Goal: Use online tool/utility: Utilize a website feature to perform a specific function

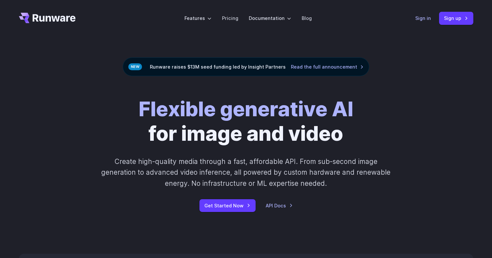
click at [428, 20] on link "Sign in" at bounding box center [424, 18] width 16 height 8
click at [424, 19] on link "Sign in" at bounding box center [424, 18] width 16 height 8
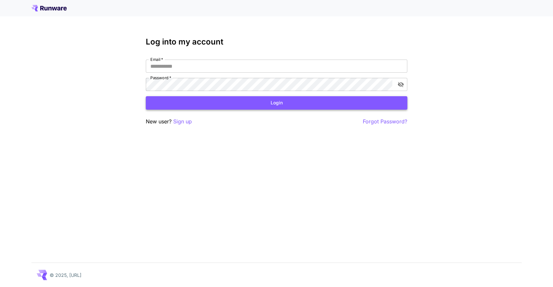
type input "**********"
click at [322, 101] on button "Login" at bounding box center [276, 102] width 261 height 13
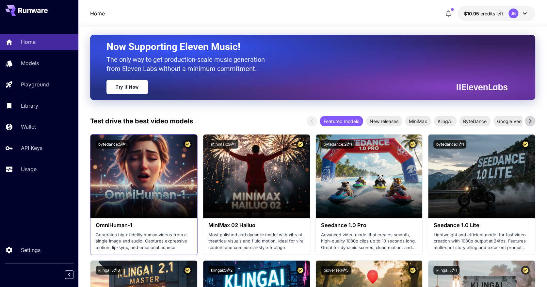
scroll to position [50, 0]
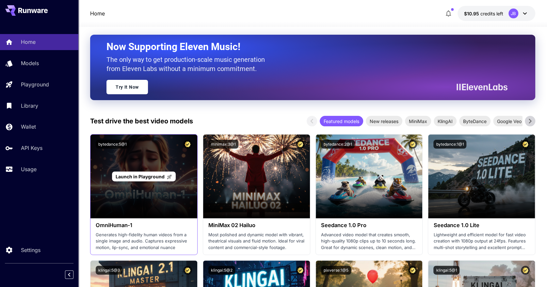
click at [142, 189] on div "Launch in Playground" at bounding box center [144, 176] width 107 height 84
click at [143, 173] on span "Launch in Playground" at bounding box center [140, 176] width 49 height 6
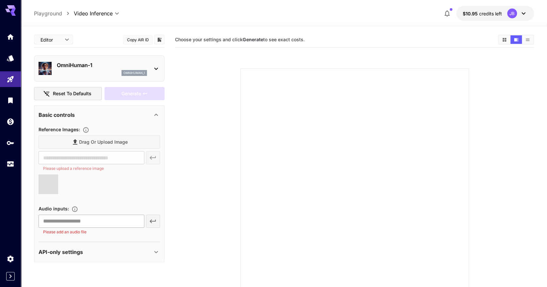
type input "**********"
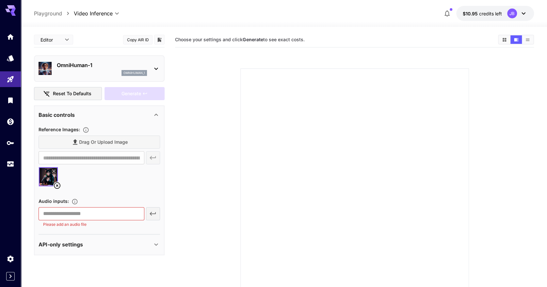
click at [154, 210] on div "​ Please add an audio file" at bounding box center [100, 217] width 122 height 21
click at [112, 210] on input "text" at bounding box center [92, 213] width 106 height 13
click at [125, 190] on div at bounding box center [100, 179] width 122 height 25
click at [107, 214] on input "text" at bounding box center [92, 213] width 106 height 13
click at [152, 214] on div "​ Please add an audio file" at bounding box center [100, 217] width 122 height 21
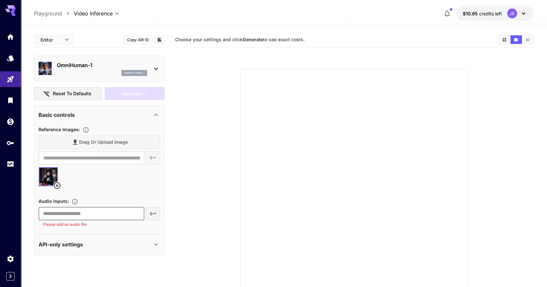
click at [111, 215] on input "text" at bounding box center [92, 213] width 106 height 13
click at [210, 194] on section at bounding box center [354, 175] width 328 height 244
click at [11, 166] on body "**********" at bounding box center [273, 169] width 547 height 338
click at [11, 166] on div "Usage" at bounding box center [11, 173] width 21 height 15
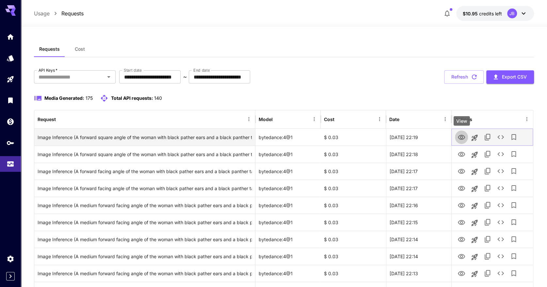
click at [463, 138] on icon "View" at bounding box center [462, 137] width 8 height 8
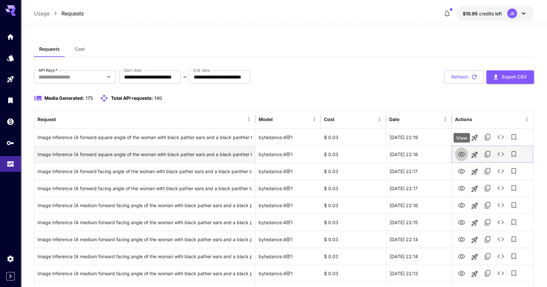
click at [461, 153] on icon "View" at bounding box center [462, 154] width 8 height 8
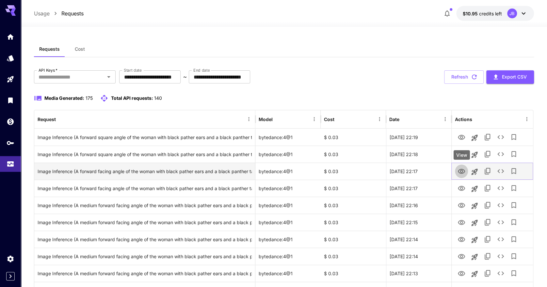
click at [463, 169] on icon "View" at bounding box center [461, 171] width 7 height 5
click at [477, 173] on icon "Launch in playground" at bounding box center [475, 172] width 8 height 8
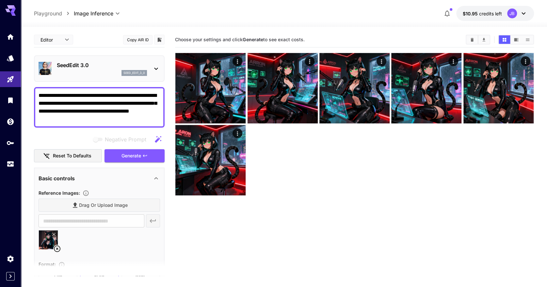
click at [55, 244] on icon at bounding box center [57, 248] width 8 height 8
type input "**********"
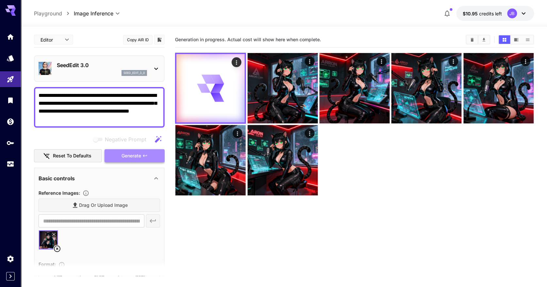
click at [131, 152] on span "Generate" at bounding box center [132, 156] width 20 height 8
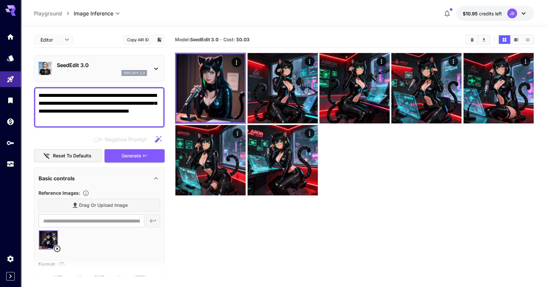
click at [155, 66] on icon at bounding box center [156, 69] width 8 height 8
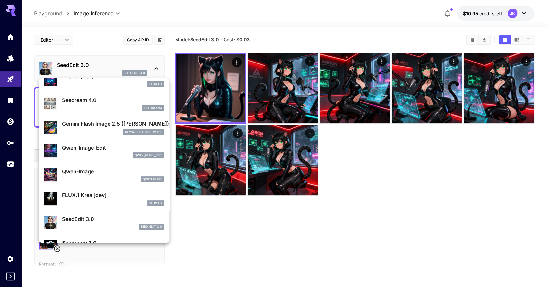
scroll to position [34, 0]
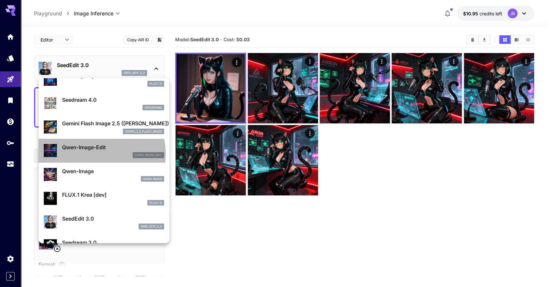
click at [91, 153] on div "qwen_image_edit" at bounding box center [113, 155] width 102 height 6
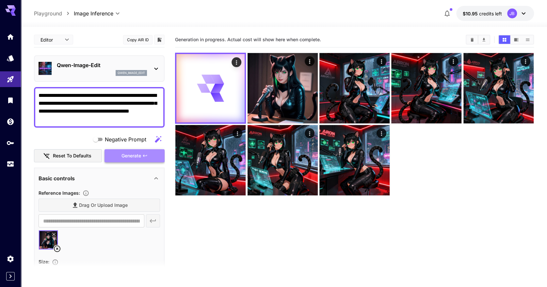
click at [119, 151] on button "Generate" at bounding box center [135, 155] width 60 height 13
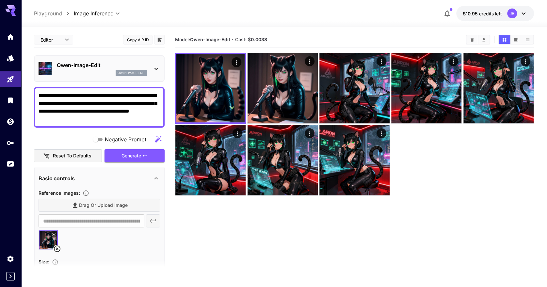
click at [151, 70] on div "[PERSON_NAME]-Image-Edit qwen_image_edit" at bounding box center [100, 68] width 122 height 20
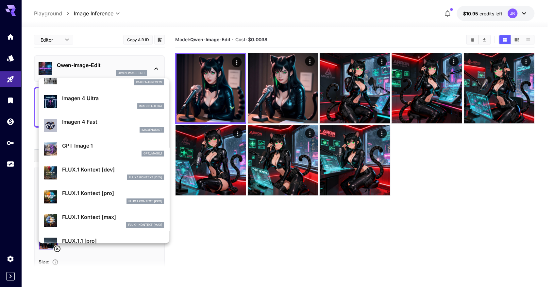
scroll to position [350, 0]
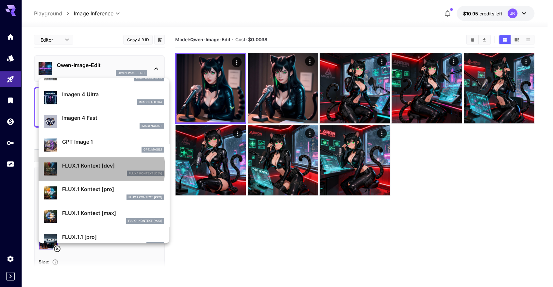
click at [91, 168] on p "FLUX.1 Kontext [dev]" at bounding box center [113, 165] width 102 height 8
type input "***"
type input "****"
type input "**"
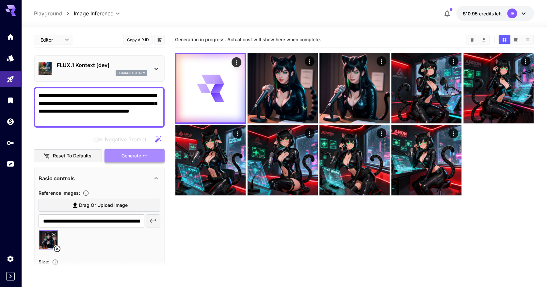
click at [142, 155] on button "Generate" at bounding box center [135, 155] width 60 height 13
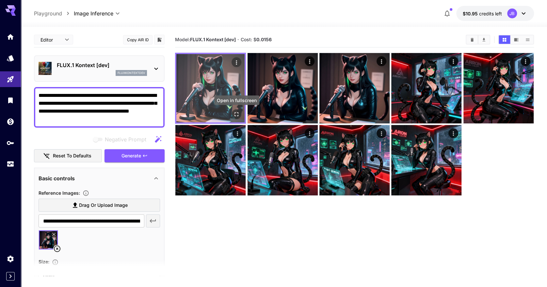
click at [237, 114] on icon "Open in fullscreen" at bounding box center [236, 114] width 7 height 7
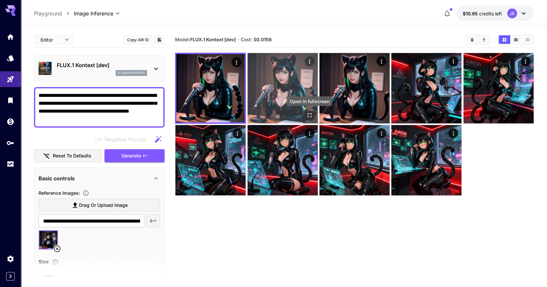
click at [312, 114] on icon "Open in fullscreen" at bounding box center [309, 115] width 7 height 7
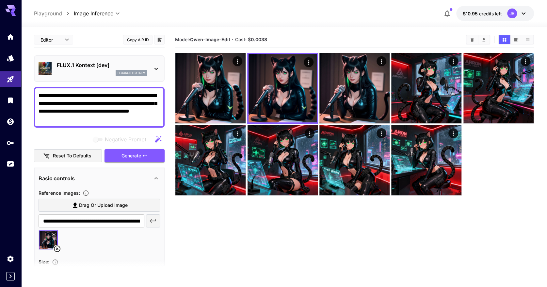
click at [44, 95] on textarea "**********" at bounding box center [100, 106] width 122 height 31
type textarea "**********"
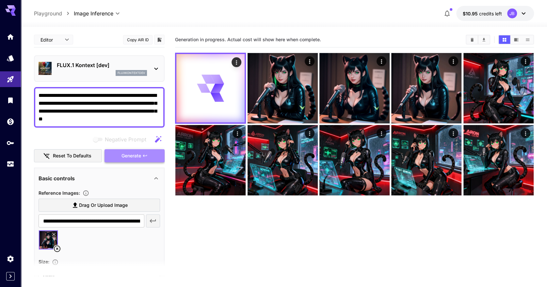
click at [135, 152] on span "Generate" at bounding box center [132, 156] width 20 height 8
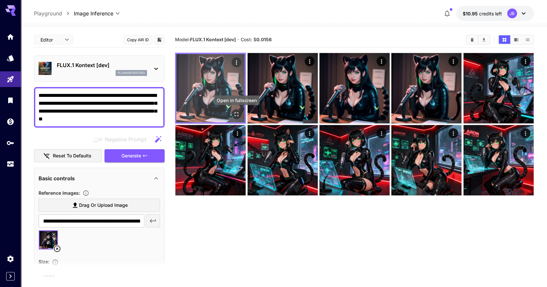
click at [238, 114] on icon "Open in fullscreen" at bounding box center [236, 114] width 7 height 7
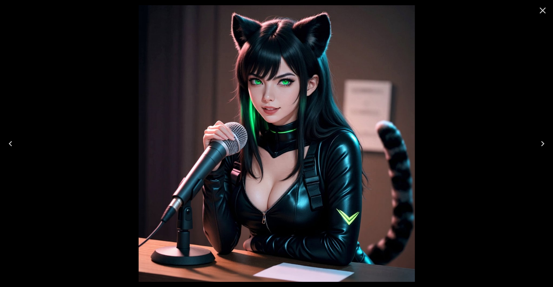
click at [541, 143] on icon "Next" at bounding box center [542, 143] width 10 height 10
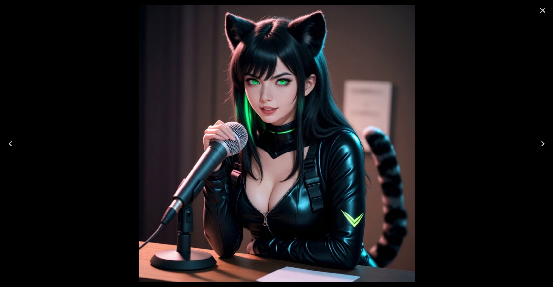
click at [541, 143] on icon "Next" at bounding box center [542, 143] width 10 height 10
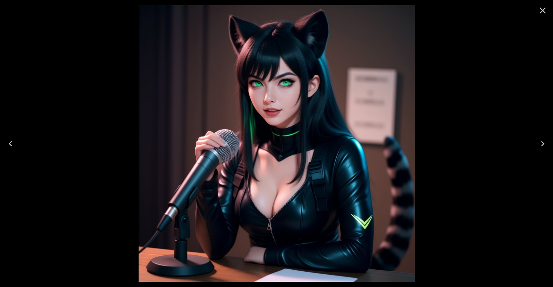
click at [541, 143] on icon "Next" at bounding box center [542, 143] width 10 height 10
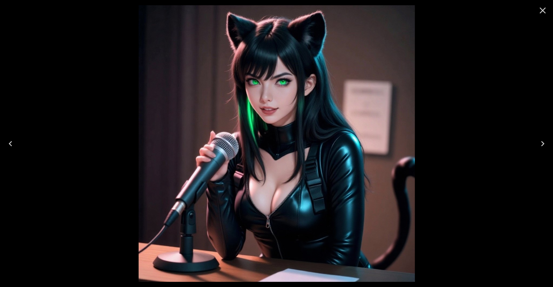
click at [545, 13] on icon "Close" at bounding box center [542, 11] width 6 height 6
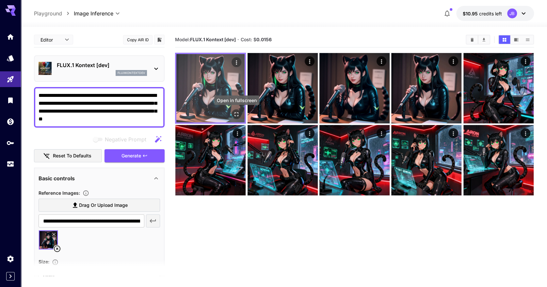
click at [239, 113] on icon "Open in fullscreen" at bounding box center [236, 114] width 7 height 7
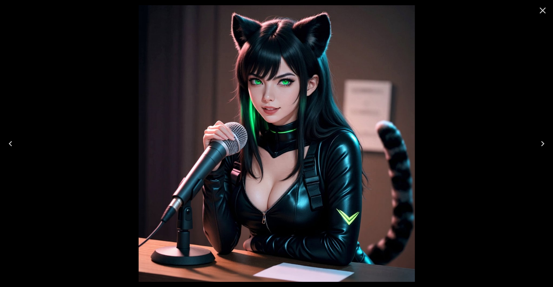
click at [544, 10] on icon "Close" at bounding box center [542, 10] width 10 height 10
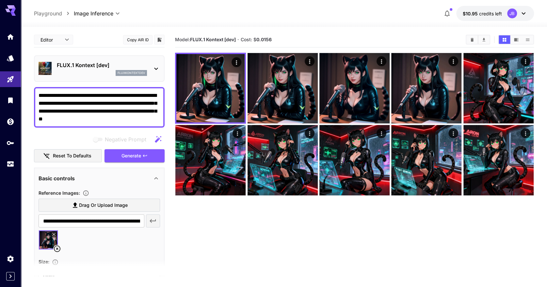
click at [57, 244] on icon at bounding box center [57, 248] width 8 height 8
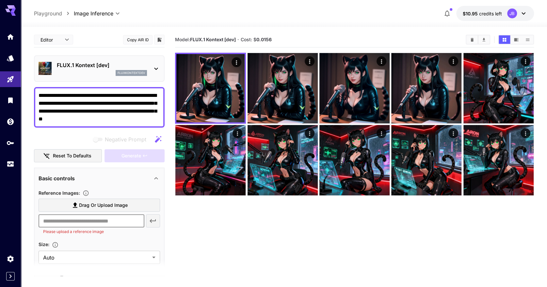
click at [120, 223] on input "text" at bounding box center [92, 220] width 106 height 13
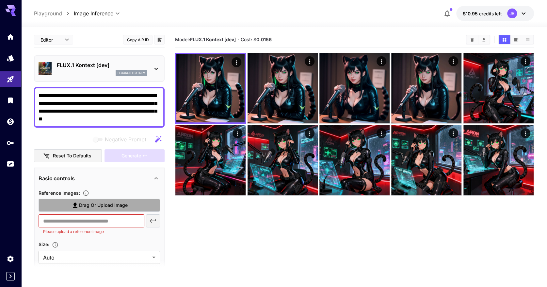
click at [135, 207] on label "Drag or upload image" at bounding box center [100, 204] width 122 height 13
click at [0, 0] on input "Drag or upload image" at bounding box center [0, 0] width 0 height 0
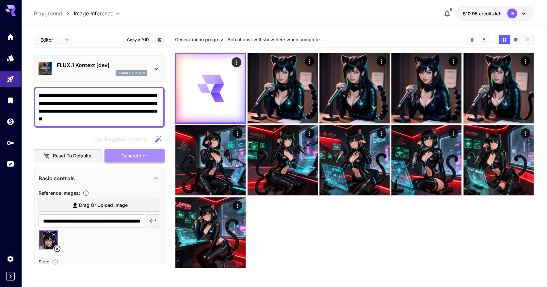
click at [136, 155] on span "Generate" at bounding box center [132, 156] width 20 height 8
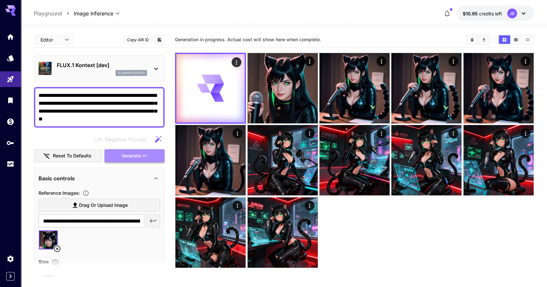
click at [144, 160] on button "Generate" at bounding box center [135, 155] width 60 height 13
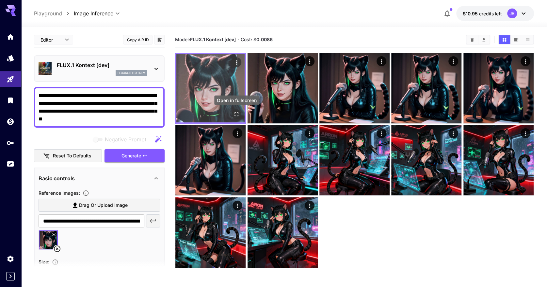
click at [238, 112] on icon "Open in fullscreen" at bounding box center [236, 114] width 7 height 7
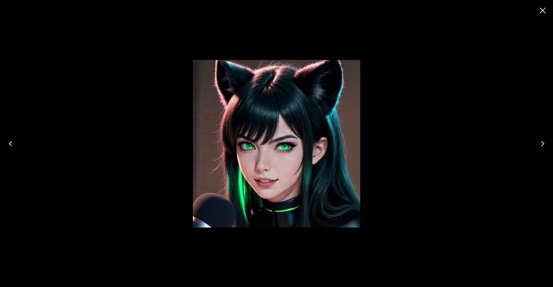
click at [255, 153] on img at bounding box center [276, 143] width 167 height 167
click at [538, 10] on icon "Close" at bounding box center [542, 10] width 10 height 10
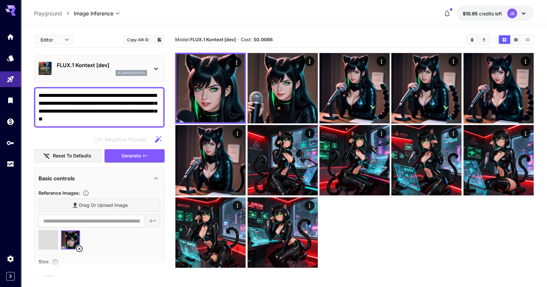
type input "**********"
click at [82, 248] on icon at bounding box center [79, 248] width 8 height 8
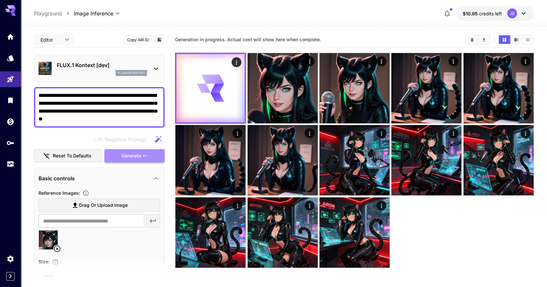
click at [133, 153] on span "Generate" at bounding box center [132, 156] width 20 height 8
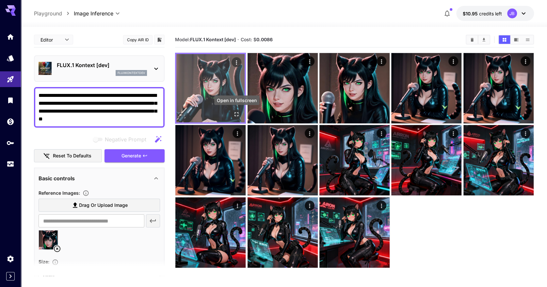
click at [238, 113] on icon "Open in fullscreen" at bounding box center [236, 114] width 7 height 7
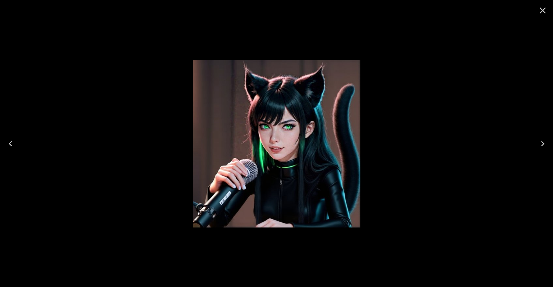
click at [542, 11] on icon "Close" at bounding box center [542, 11] width 6 height 6
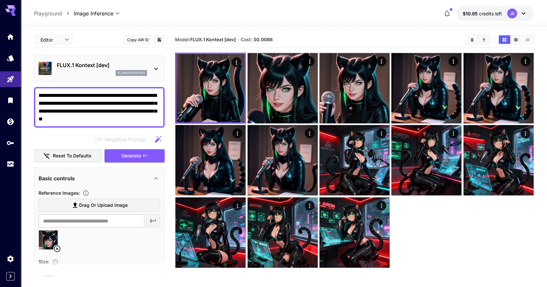
drag, startPoint x: 92, startPoint y: 101, endPoint x: 156, endPoint y: 103, distance: 64.4
click at [156, 103] on textarea "**********" at bounding box center [100, 106] width 122 height 31
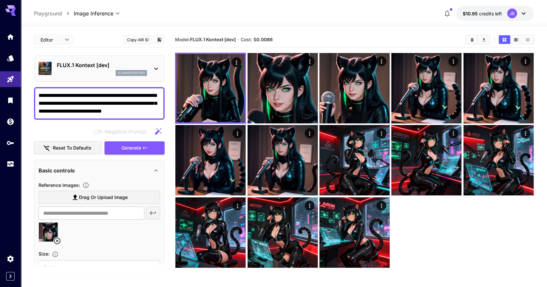
drag, startPoint x: 136, startPoint y: 102, endPoint x: 72, endPoint y: 110, distance: 64.8
click at [72, 110] on textarea "**********" at bounding box center [100, 103] width 122 height 24
type textarea "**********"
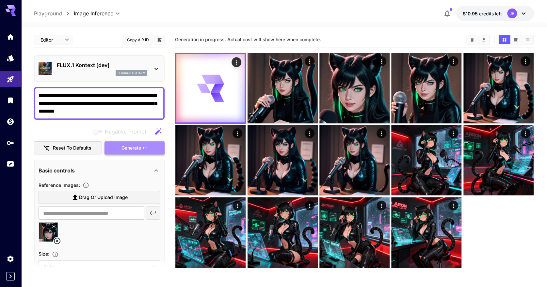
click at [132, 144] on span "Generate" at bounding box center [132, 148] width 20 height 8
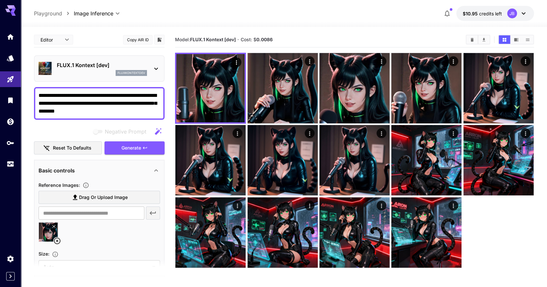
click at [159, 71] on icon at bounding box center [156, 69] width 8 height 8
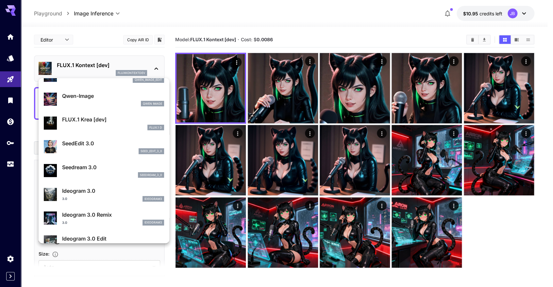
scroll to position [112, 0]
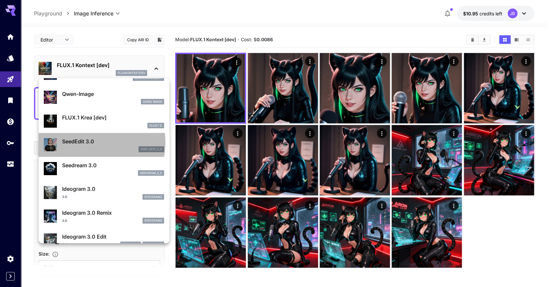
click at [84, 142] on p "SeedEdit 3.0" at bounding box center [113, 141] width 102 height 8
type input "***"
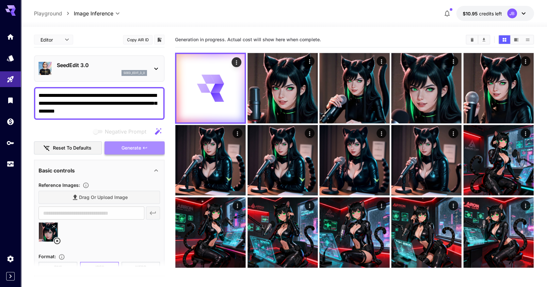
click at [139, 146] on span "Generate" at bounding box center [132, 148] width 20 height 8
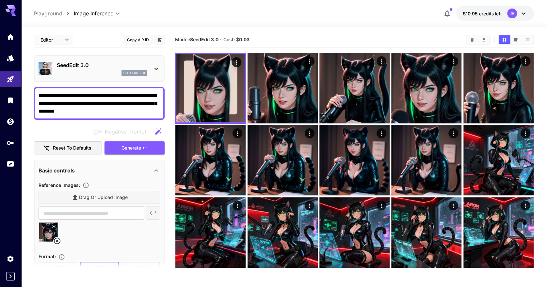
click at [153, 68] on icon at bounding box center [156, 69] width 8 height 8
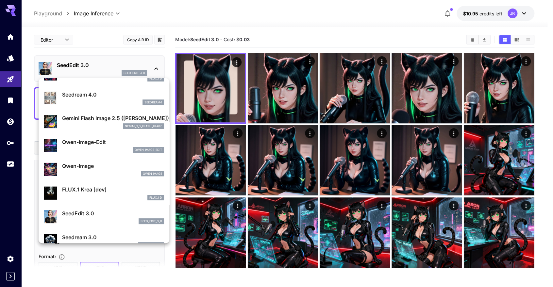
scroll to position [37, 0]
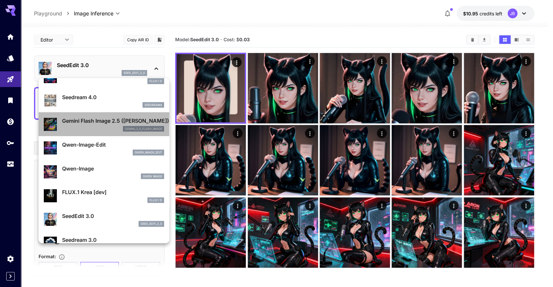
click at [116, 120] on p "Gemini Flash Image 2.5 ([PERSON_NAME])" at bounding box center [113, 121] width 102 height 8
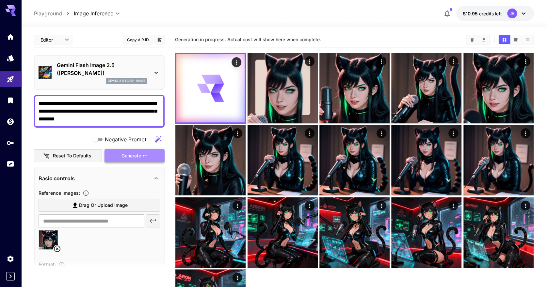
click at [147, 153] on icon "button" at bounding box center [144, 155] width 5 height 5
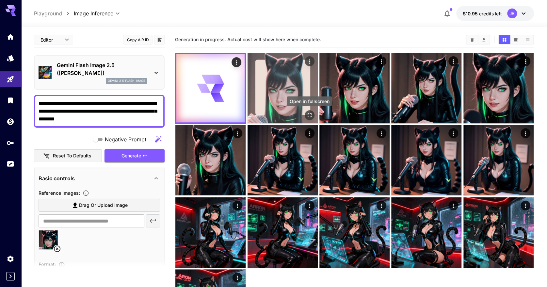
click at [306, 113] on icon "Open in fullscreen" at bounding box center [309, 115] width 7 height 7
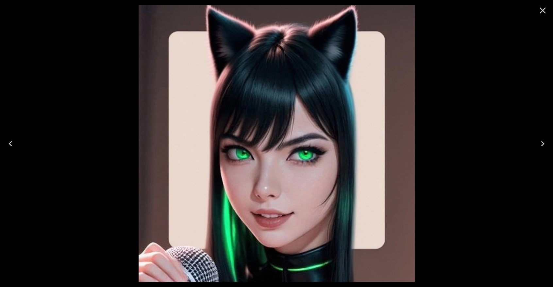
click at [542, 9] on icon "Close" at bounding box center [542, 10] width 10 height 10
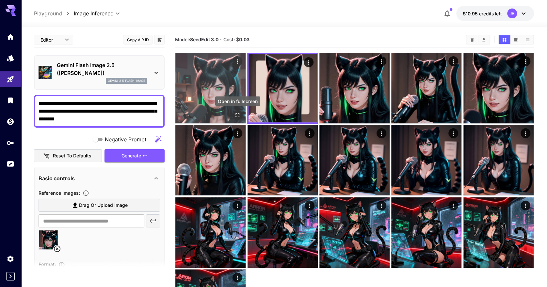
click at [237, 115] on icon "Open in fullscreen" at bounding box center [237, 115] width 7 height 7
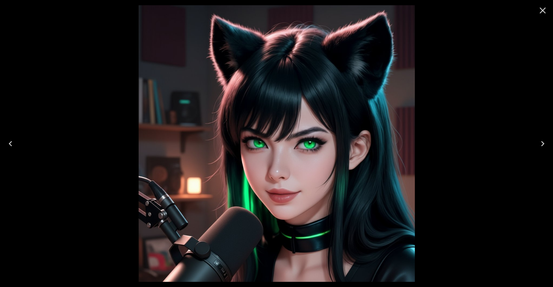
click at [326, 110] on img at bounding box center [277, 143] width 276 height 276
click at [541, 8] on icon "Close" at bounding box center [542, 10] width 10 height 10
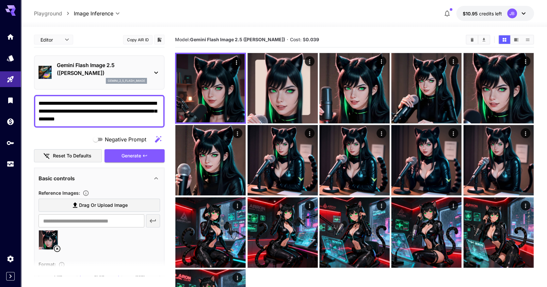
drag, startPoint x: 69, startPoint y: 119, endPoint x: 94, endPoint y: 118, distance: 24.8
click at [94, 118] on textarea "**********" at bounding box center [100, 111] width 122 height 24
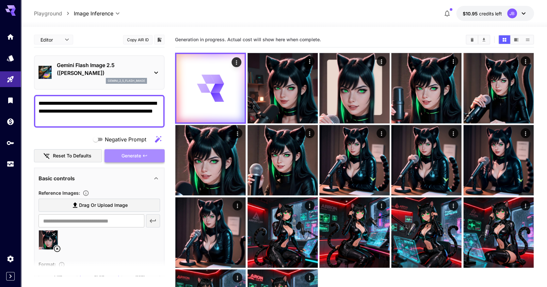
click at [117, 153] on button "Generate" at bounding box center [135, 155] width 60 height 13
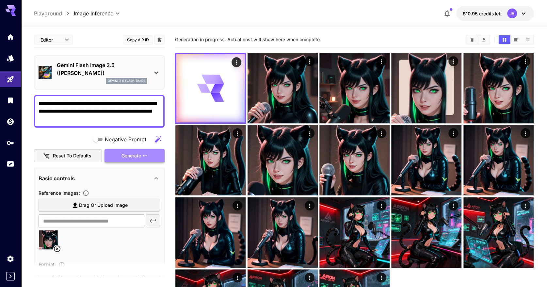
click at [141, 150] on button "Generate" at bounding box center [135, 155] width 60 height 13
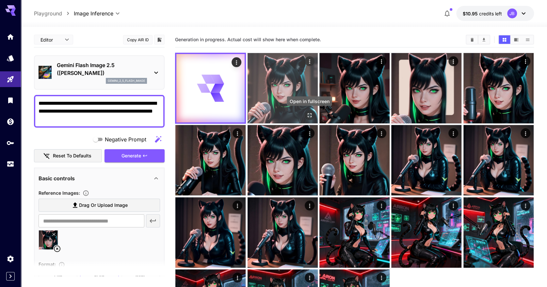
click at [310, 116] on icon "Open in fullscreen" at bounding box center [309, 115] width 7 height 7
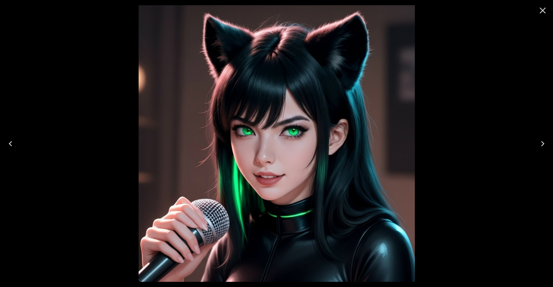
click at [544, 10] on icon "Close" at bounding box center [542, 10] width 10 height 10
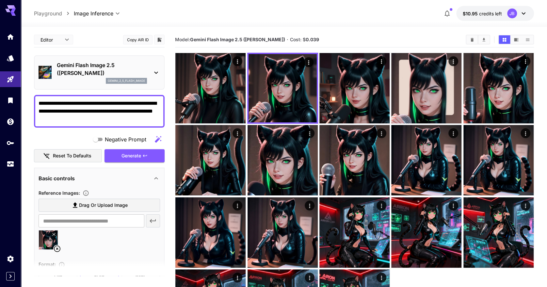
drag, startPoint x: 60, startPoint y: 116, endPoint x: 81, endPoint y: 113, distance: 21.4
click at [81, 113] on textarea "**********" at bounding box center [100, 111] width 122 height 24
type textarea "**********"
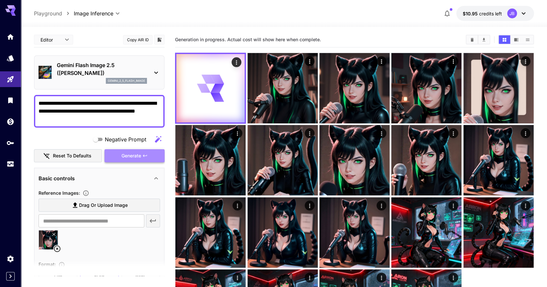
click at [123, 157] on span "Generate" at bounding box center [132, 156] width 20 height 8
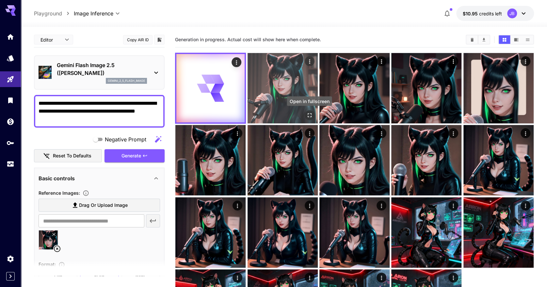
click at [311, 117] on icon "Open in fullscreen" at bounding box center [309, 115] width 7 height 7
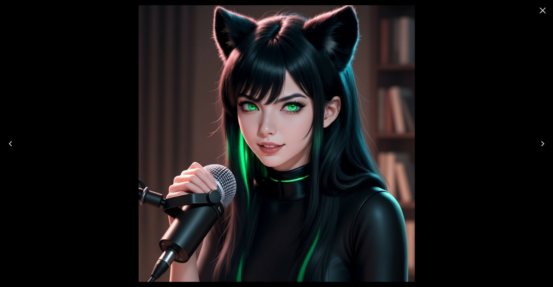
click at [542, 12] on icon "Close" at bounding box center [542, 10] width 10 height 10
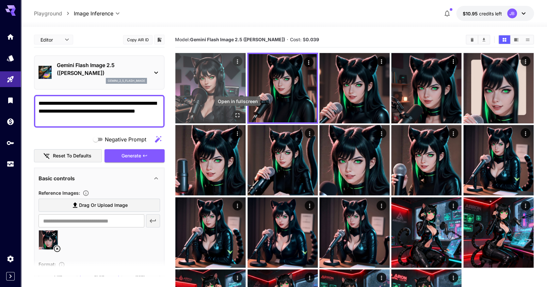
click at [241, 116] on button "Open in fullscreen" at bounding box center [238, 115] width 10 height 10
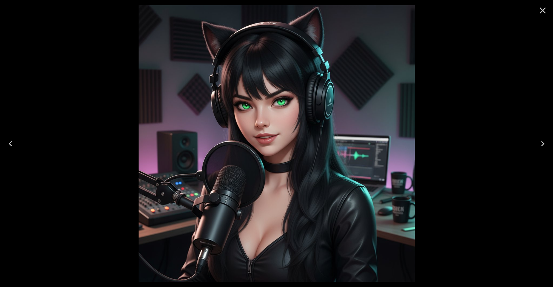
drag, startPoint x: 0, startPoint y: 0, endPoint x: 541, endPoint y: 8, distance: 541.1
click at [541, 8] on icon "Close" at bounding box center [542, 10] width 10 height 10
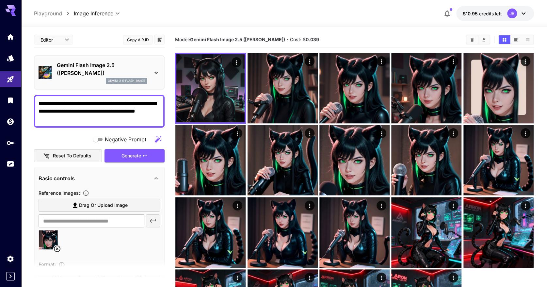
drag, startPoint x: 44, startPoint y: 103, endPoint x: 97, endPoint y: 100, distance: 52.4
click at [97, 100] on textarea "**********" at bounding box center [100, 111] width 122 height 24
click at [57, 110] on textarea "**********" at bounding box center [100, 111] width 122 height 24
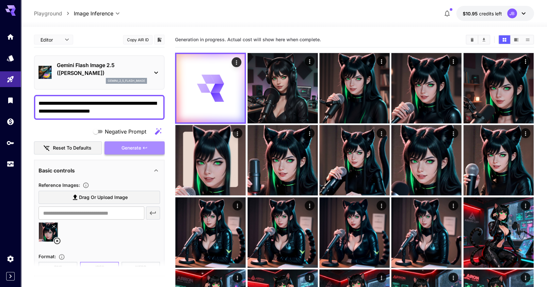
click at [131, 144] on span "Generate" at bounding box center [132, 148] width 20 height 8
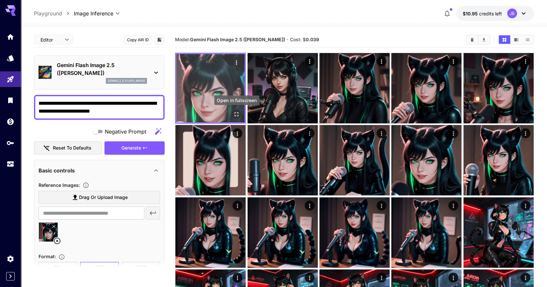
click at [238, 110] on button "Open in fullscreen" at bounding box center [237, 114] width 10 height 10
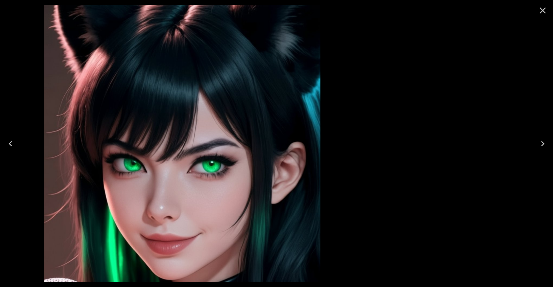
drag, startPoint x: 279, startPoint y: 82, endPoint x: 386, endPoint y: 19, distance: 123.2
click at [386, 19] on div at bounding box center [182, 143] width 553 height 287
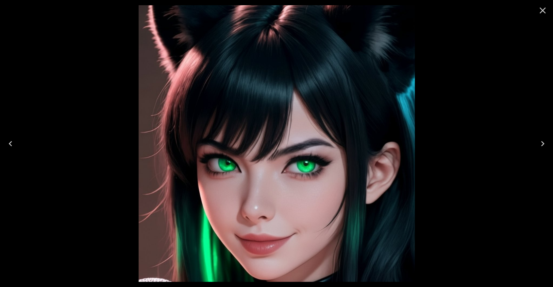
click at [386, 19] on img at bounding box center [277, 143] width 276 height 276
click at [545, 9] on icon "Close" at bounding box center [542, 10] width 10 height 10
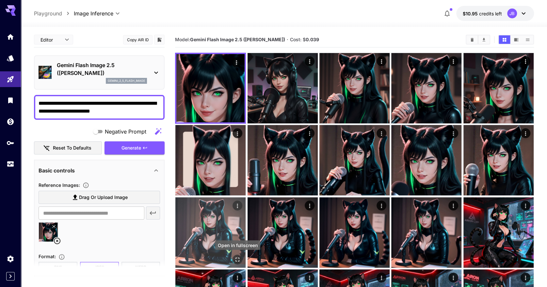
click at [237, 258] on icon "Open in fullscreen" at bounding box center [237, 259] width 7 height 7
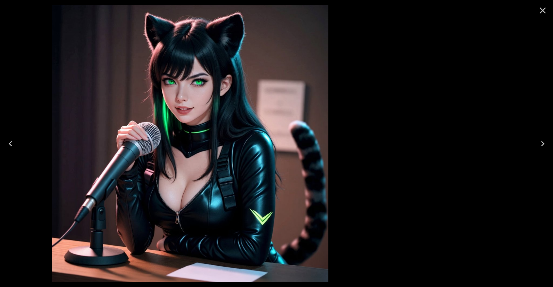
drag, startPoint x: 282, startPoint y: 129, endPoint x: 84, endPoint y: 39, distance: 217.6
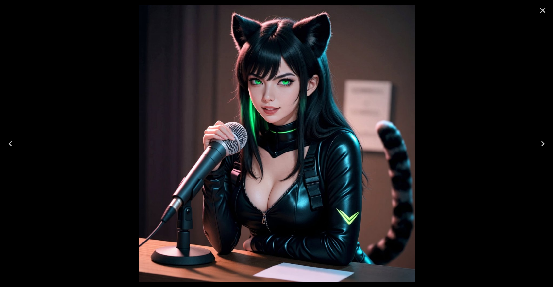
drag, startPoint x: 84, startPoint y: 39, endPoint x: 163, endPoint y: 27, distance: 80.3
click at [163, 27] on img at bounding box center [277, 143] width 276 height 276
click at [547, 8] on icon "Close" at bounding box center [542, 10] width 10 height 10
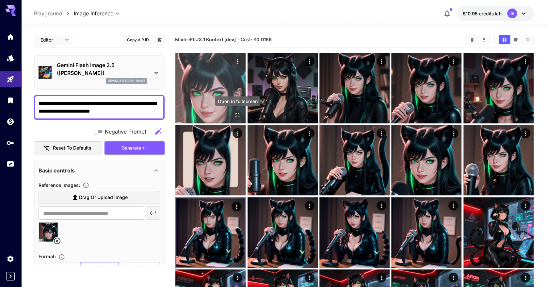
click at [239, 116] on icon "Open in fullscreen" at bounding box center [238, 115] width 4 height 4
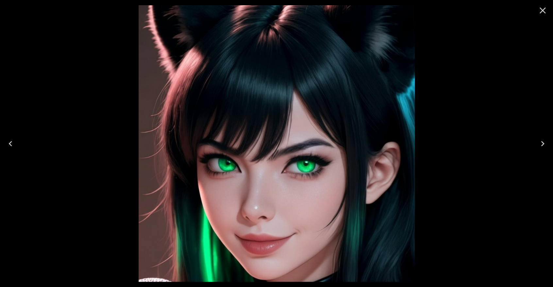
click at [543, 8] on icon "Close" at bounding box center [542, 10] width 10 height 10
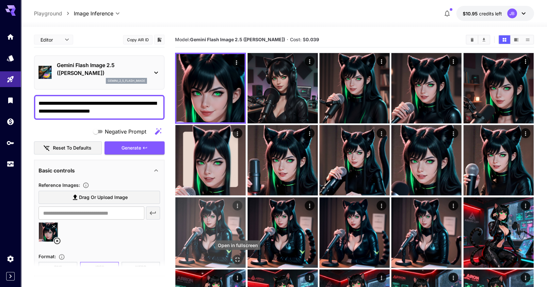
click at [236, 256] on icon "Open in fullscreen" at bounding box center [237, 259] width 7 height 7
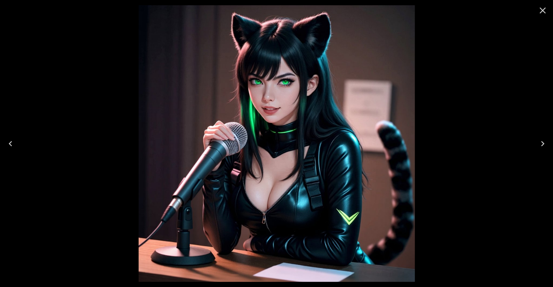
click at [545, 7] on icon "Close" at bounding box center [542, 10] width 10 height 10
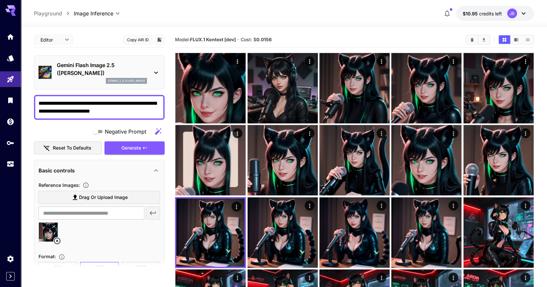
drag, startPoint x: 61, startPoint y: 109, endPoint x: 136, endPoint y: 108, distance: 74.8
click at [136, 108] on textarea "**********" at bounding box center [100, 107] width 122 height 16
type textarea "**********"
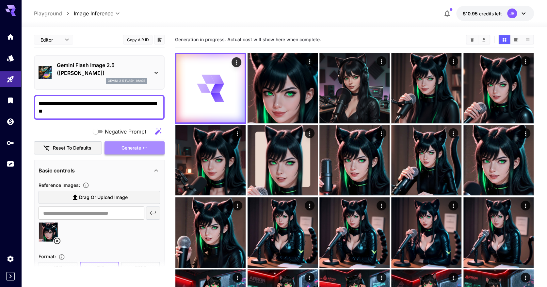
click at [115, 147] on button "Generate" at bounding box center [135, 147] width 60 height 13
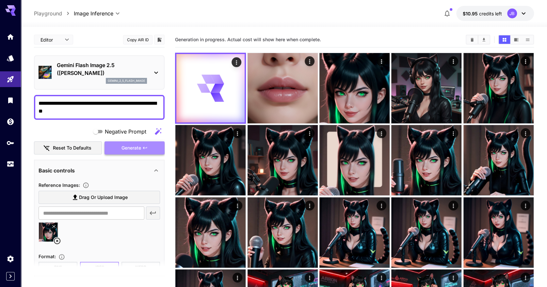
click at [115, 147] on button "Generate" at bounding box center [135, 147] width 60 height 13
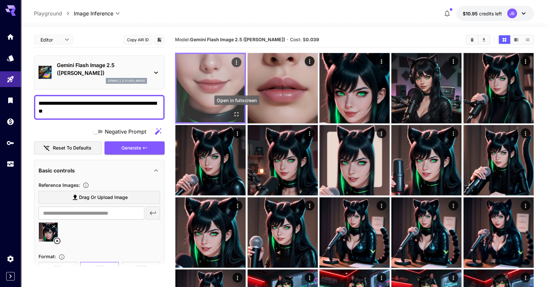
click at [239, 115] on icon "Open in fullscreen" at bounding box center [236, 114] width 7 height 7
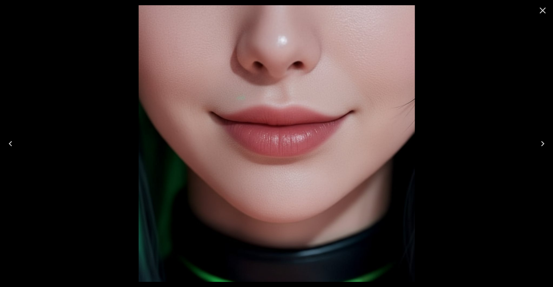
click at [321, 132] on img at bounding box center [277, 143] width 276 height 276
